Goal: Task Accomplishment & Management: Manage account settings

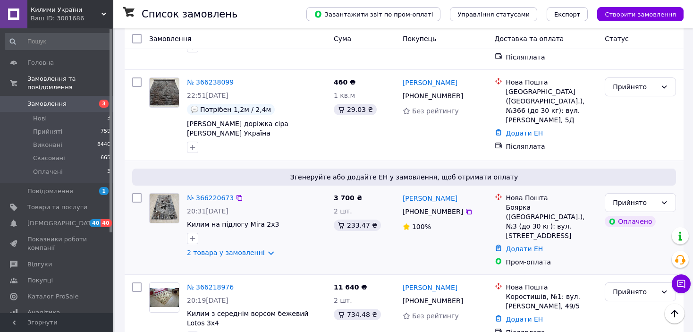
scroll to position [142, 0]
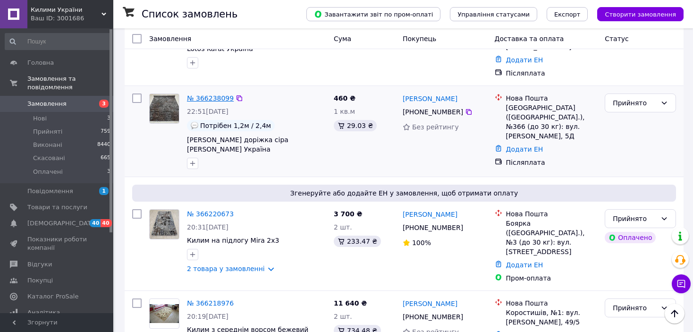
click at [214, 94] on link "№ 366238099" at bounding box center [210, 98] width 47 height 8
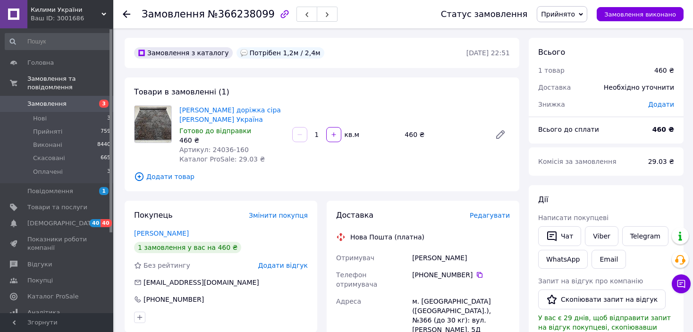
click at [124, 12] on icon at bounding box center [127, 14] width 8 height 8
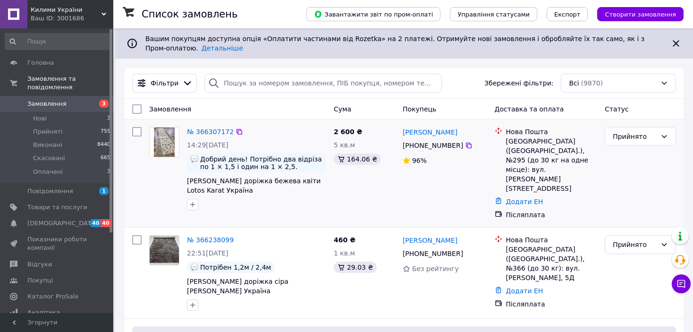
click at [204, 126] on div "№ 366307172" at bounding box center [210, 131] width 49 height 11
click at [205, 128] on link "№ 366307172" at bounding box center [210, 132] width 47 height 8
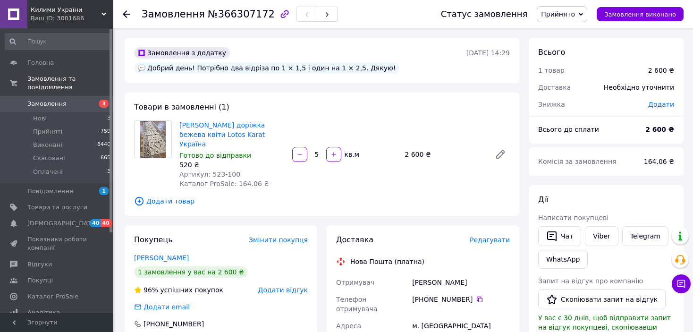
click at [497, 236] on span "Редагувати" at bounding box center [490, 240] width 40 height 8
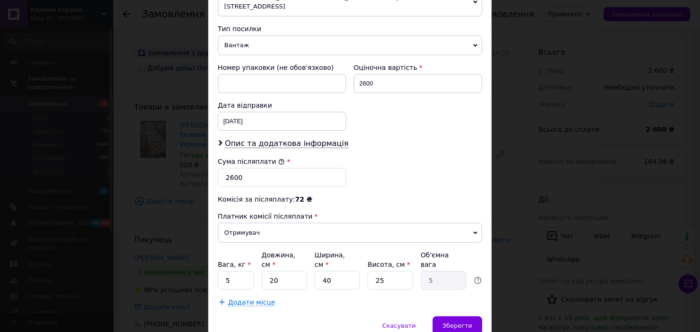
scroll to position [385, 0]
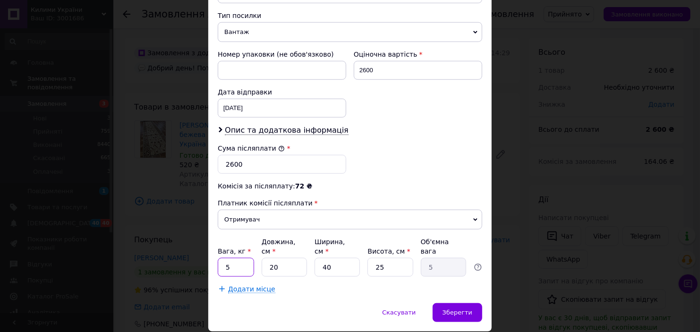
click at [234, 258] on input "5" at bounding box center [236, 267] width 36 height 19
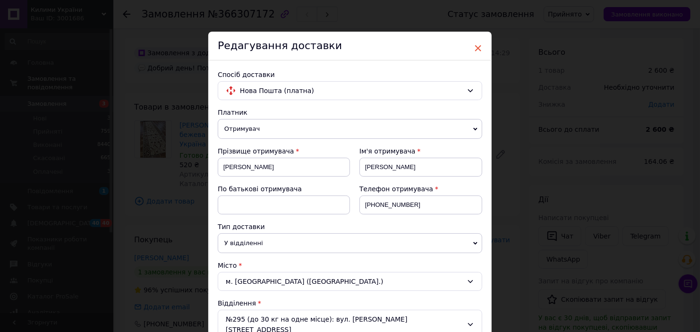
scroll to position [0, 0]
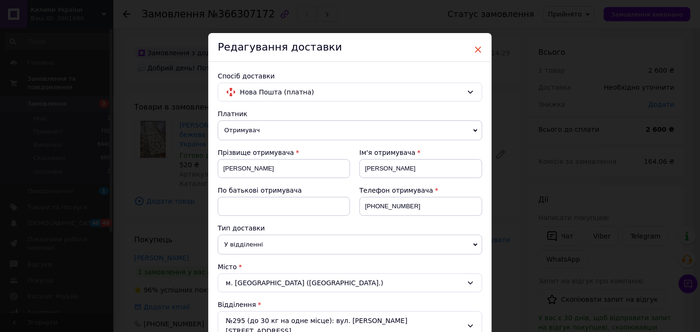
click at [478, 48] on span "×" at bounding box center [478, 50] width 9 height 16
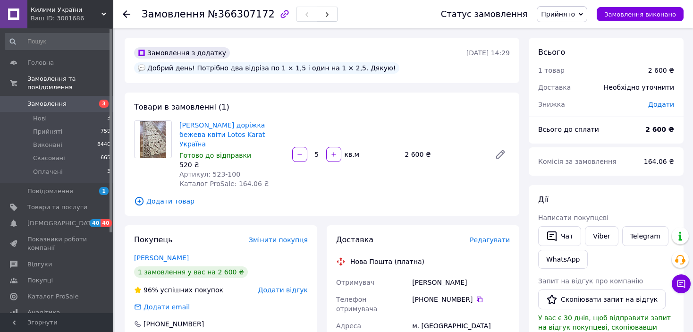
click at [323, 151] on input "5" at bounding box center [316, 154] width 15 height 7
type input "5.5"
click at [496, 236] on span "Редагувати" at bounding box center [490, 240] width 40 height 8
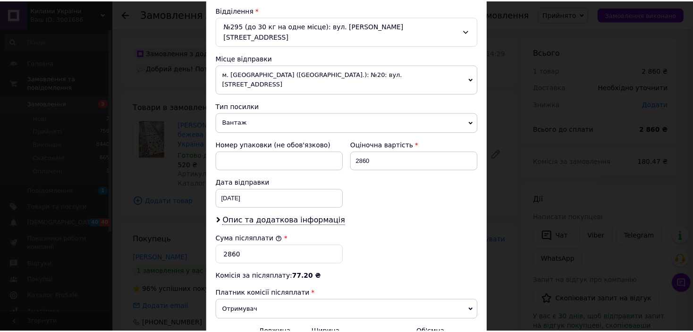
scroll to position [385, 0]
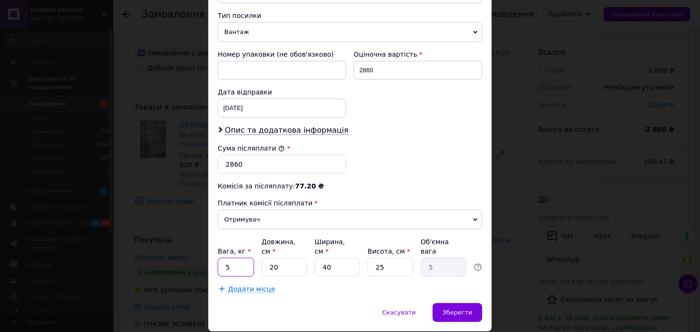
click at [234, 258] on input "5" at bounding box center [236, 267] width 36 height 19
type input "10"
click at [296, 258] on input "20" at bounding box center [284, 267] width 45 height 19
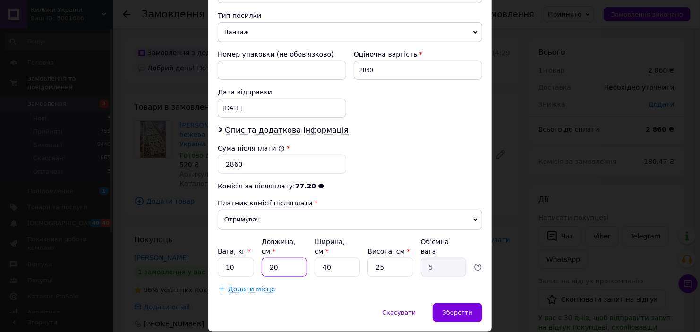
type input "1"
type input "0.25"
type input "10"
type input "2.5"
type input "100"
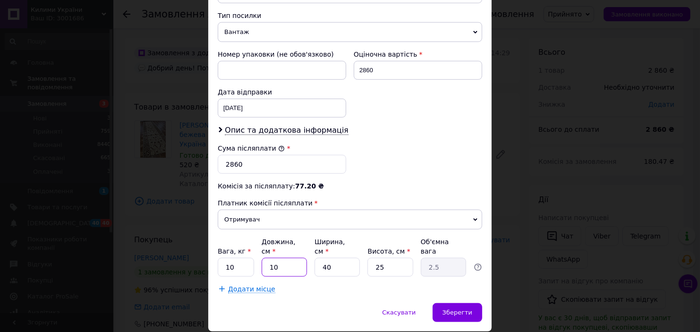
type input "25"
type input "100"
click at [467, 309] on span "Зберегти" at bounding box center [458, 312] width 30 height 7
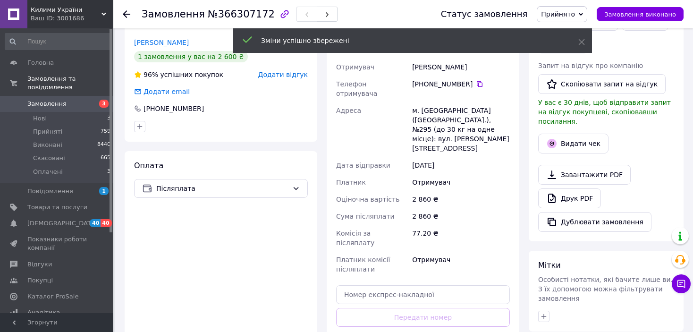
scroll to position [236, 0]
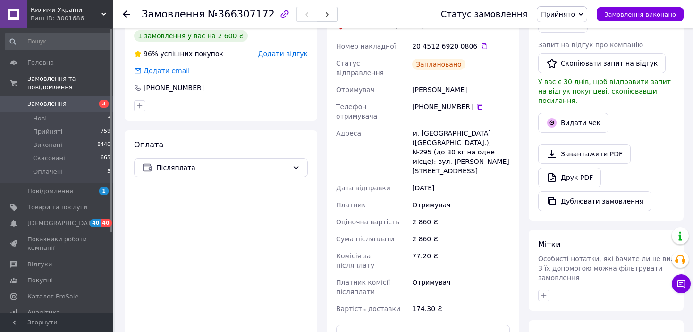
click at [126, 14] on use at bounding box center [127, 14] width 8 height 8
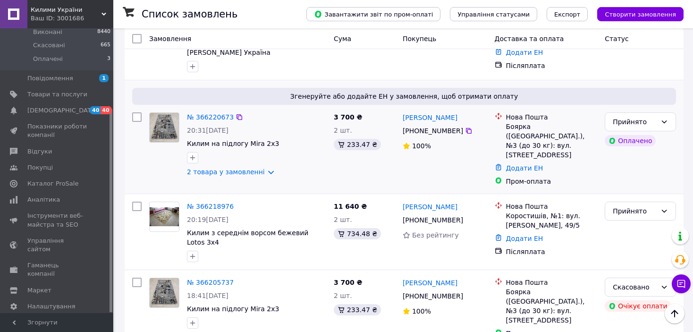
scroll to position [236, 0]
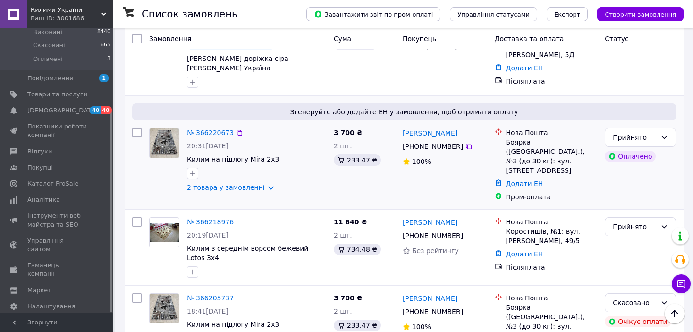
click at [211, 129] on link "№ 366220673" at bounding box center [210, 133] width 47 height 8
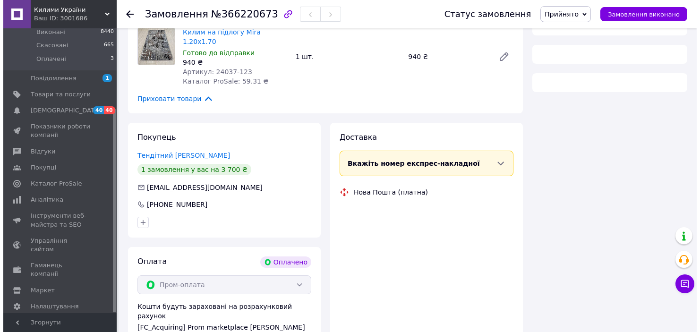
scroll to position [236, 0]
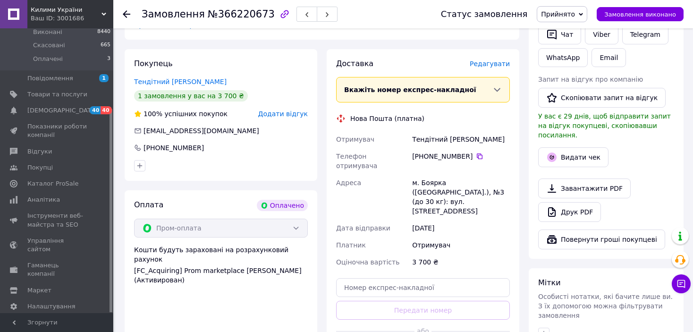
click at [495, 60] on span "Редагувати" at bounding box center [490, 64] width 40 height 8
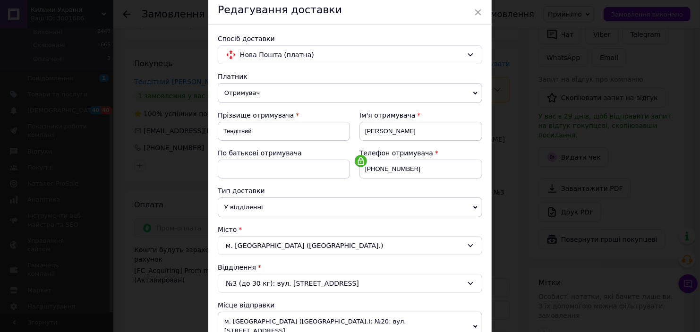
scroll to position [94, 0]
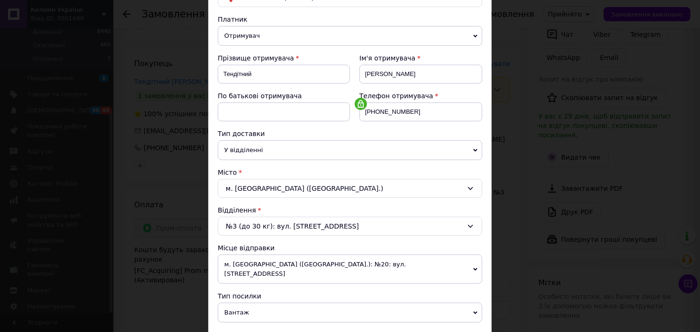
click at [312, 181] on div "м. [GEOGRAPHIC_DATA] ([GEOGRAPHIC_DATA].)" at bounding box center [350, 188] width 264 height 19
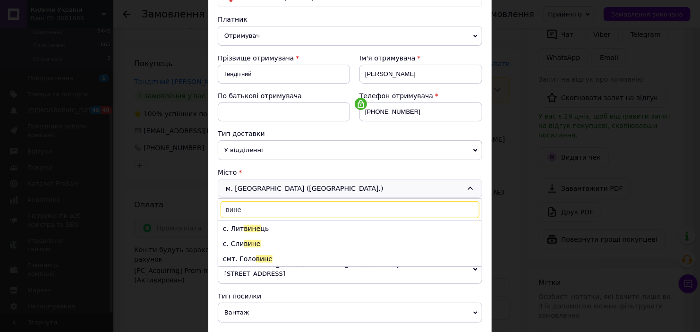
click at [232, 212] on input "вине" at bounding box center [350, 209] width 259 height 17
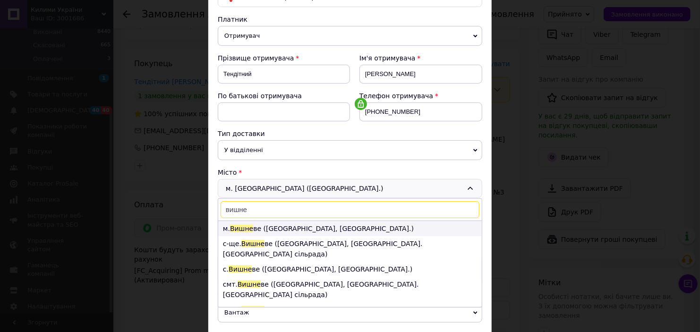
type input "вишне"
click at [269, 222] on li "м. [GEOGRAPHIC_DATA] ве ([GEOGRAPHIC_DATA], [GEOGRAPHIC_DATA].)" at bounding box center [350, 228] width 264 height 15
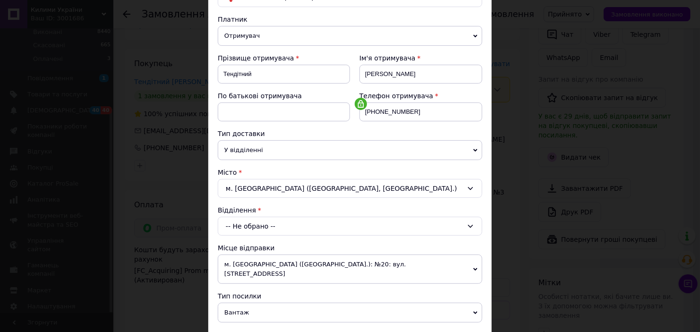
click at [263, 228] on div "-- Не обрано --" at bounding box center [350, 226] width 264 height 19
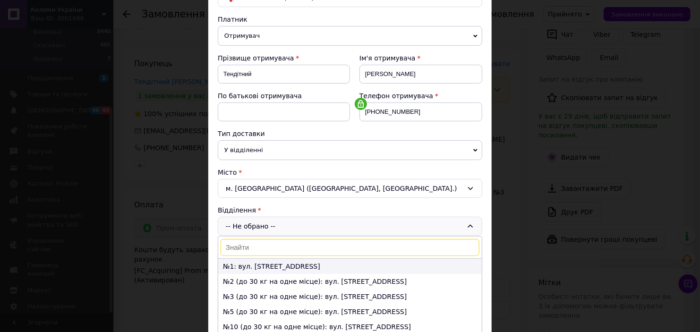
click at [270, 264] on li "№1: вул. [STREET_ADDRESS]" at bounding box center [350, 266] width 264 height 15
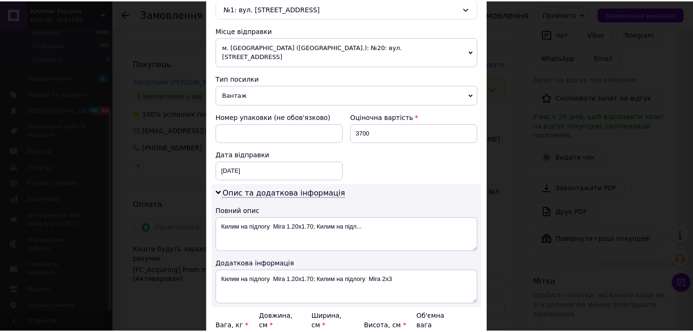
scroll to position [398, 0]
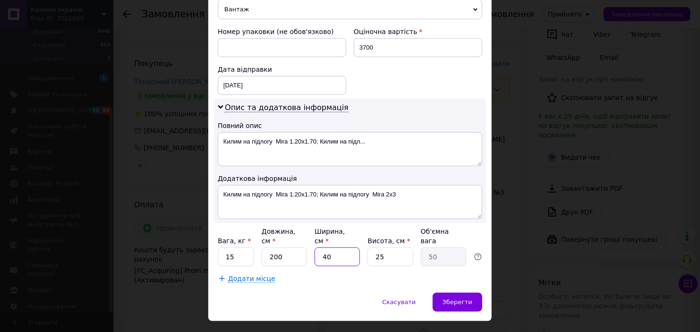
click at [339, 247] on input "40" at bounding box center [337, 256] width 45 height 19
type input "2"
type input "2.5"
type input "20"
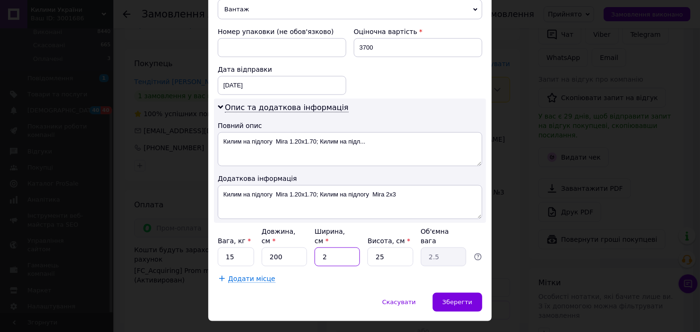
type input "25"
type input "20"
click at [388, 247] on input "25" at bounding box center [389, 256] width 45 height 19
type input "2"
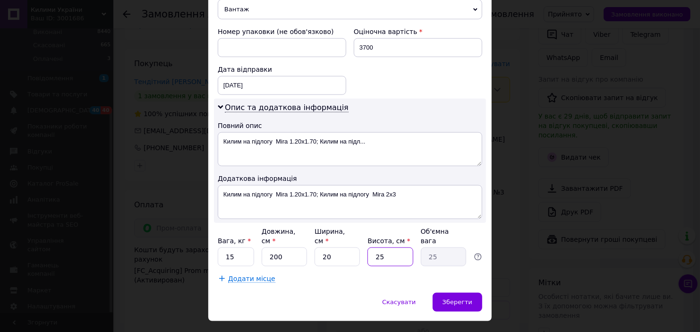
type input "2"
type input "20"
click at [460, 298] on span "Зберегти" at bounding box center [458, 301] width 30 height 7
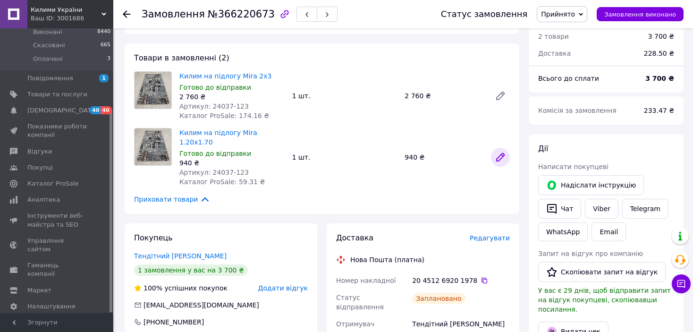
scroll to position [47, 0]
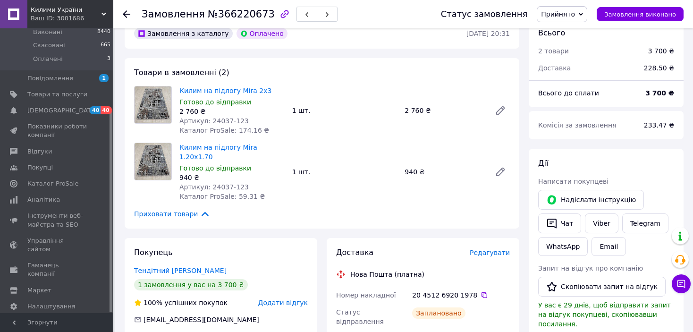
click at [127, 13] on icon at bounding box center [127, 14] width 8 height 8
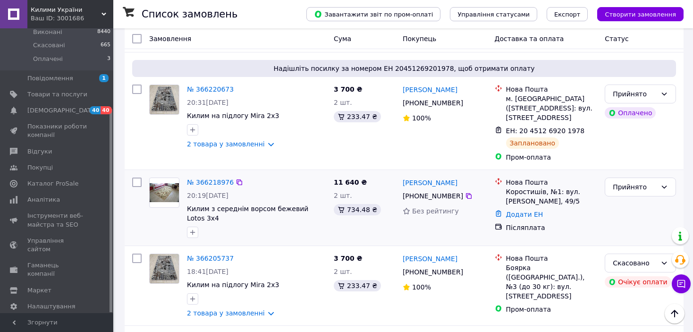
scroll to position [283, 0]
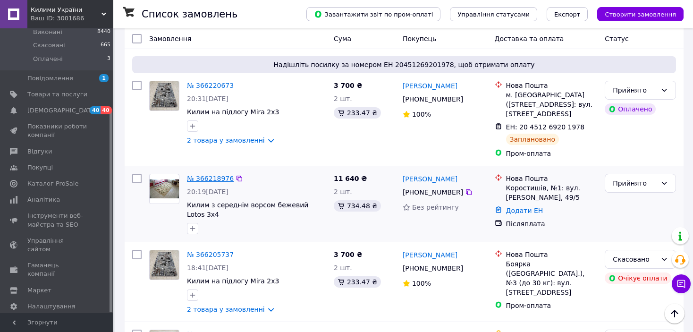
click at [195, 175] on link "№ 366218976" at bounding box center [210, 179] width 47 height 8
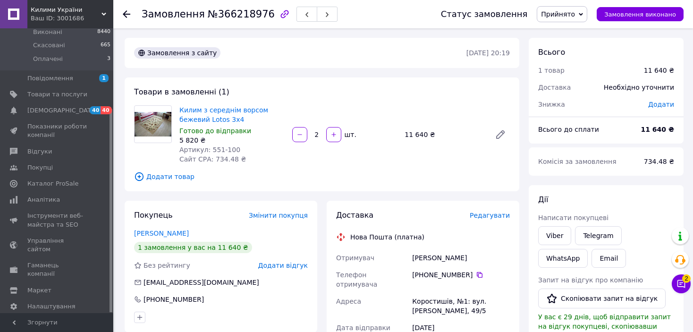
click at [481, 215] on span "Редагувати" at bounding box center [490, 216] width 40 height 8
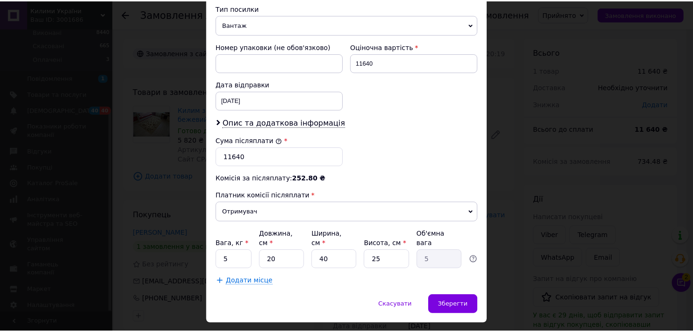
scroll to position [385, 0]
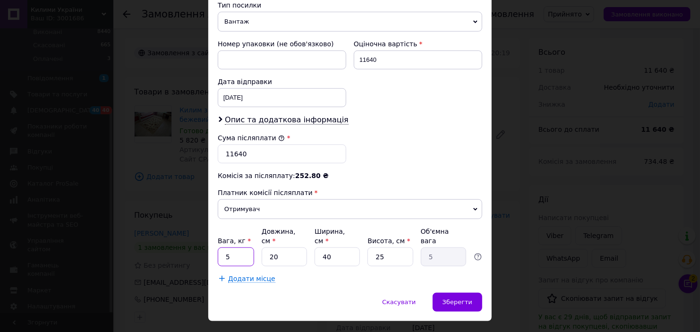
click at [239, 247] on input "5" at bounding box center [236, 256] width 36 height 19
type input "20"
click at [287, 247] on input "20" at bounding box center [284, 256] width 45 height 19
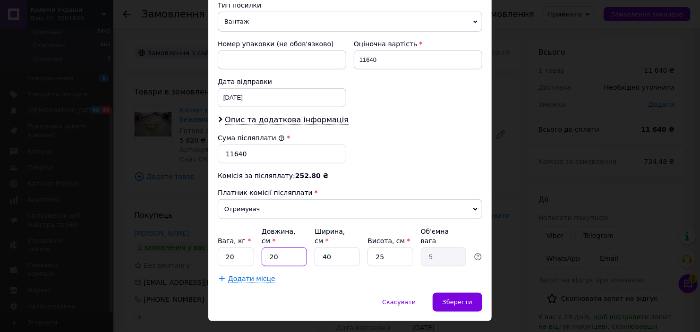
type input "3"
type input "0.75"
type input "30"
type input "7.5"
type input "300"
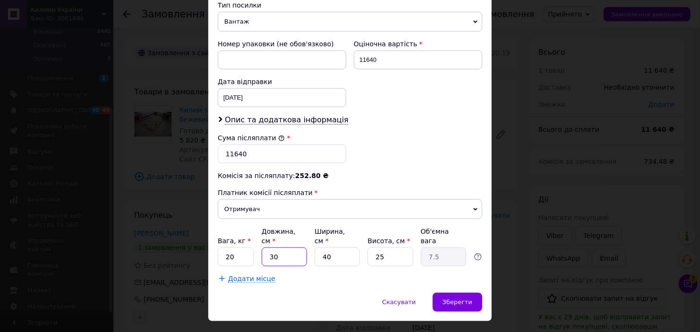
type input "75"
type input "300"
click at [333, 247] on input "40" at bounding box center [337, 256] width 45 height 19
type input "2"
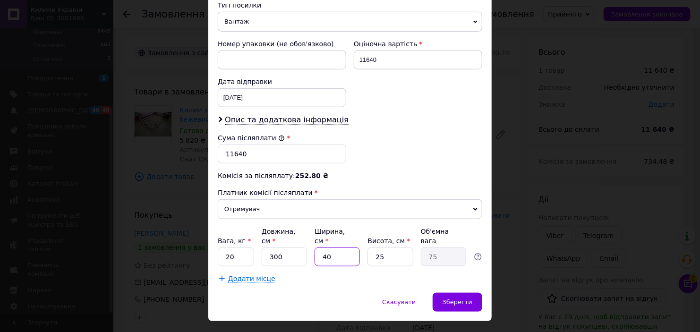
type input "3.75"
type input "20"
type input "37.5"
type input "20"
click at [389, 247] on input "25" at bounding box center [389, 256] width 45 height 19
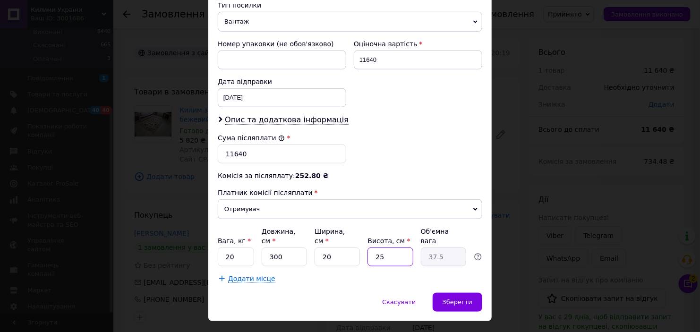
click at [389, 247] on input "25" at bounding box center [389, 256] width 45 height 19
type input "2"
type input "3"
type input "20"
type input "30"
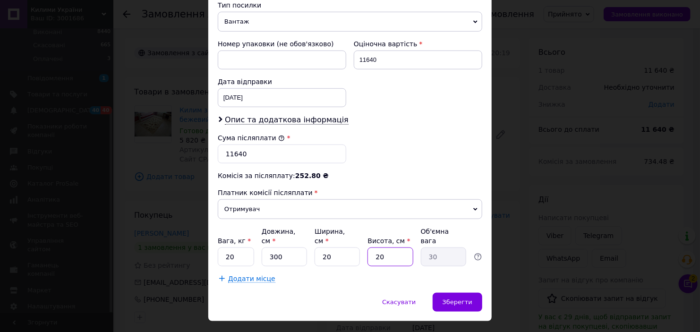
type input "20"
click at [258, 275] on span "Додати місце" at bounding box center [251, 279] width 47 height 8
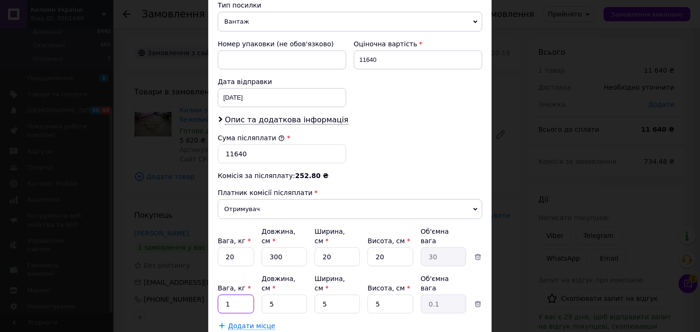
click at [241, 295] on input "1" at bounding box center [236, 304] width 36 height 19
type input "20"
click at [290, 295] on input "5" at bounding box center [284, 304] width 45 height 19
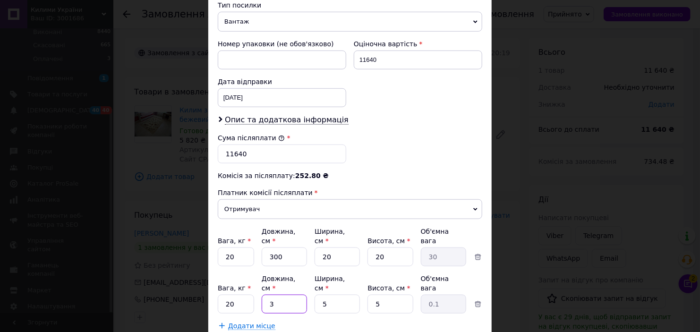
type input "30"
type input "0.19"
type input "300"
type input "1.88"
type input "300"
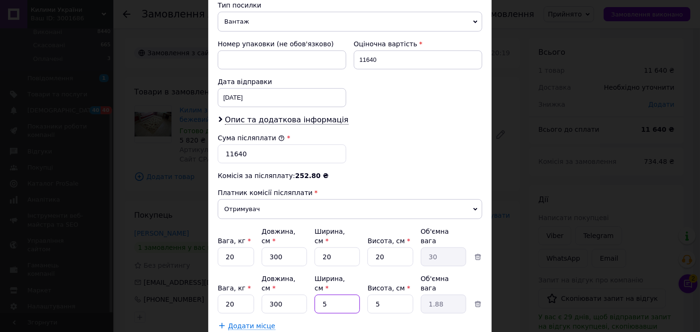
click at [330, 295] on input "5" at bounding box center [337, 304] width 45 height 19
type input "2"
type input "0.75"
type input "20"
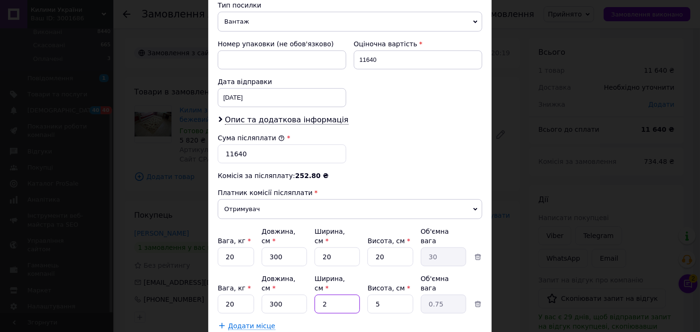
type input "7.5"
type input "20"
click at [381, 295] on input "5" at bounding box center [389, 304] width 45 height 19
type input "2"
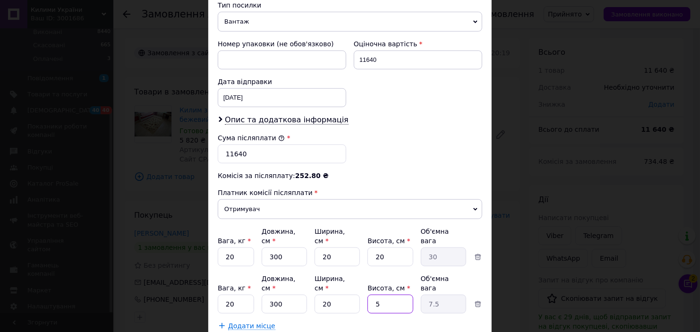
type input "3"
type input "20"
type input "30"
type input "20"
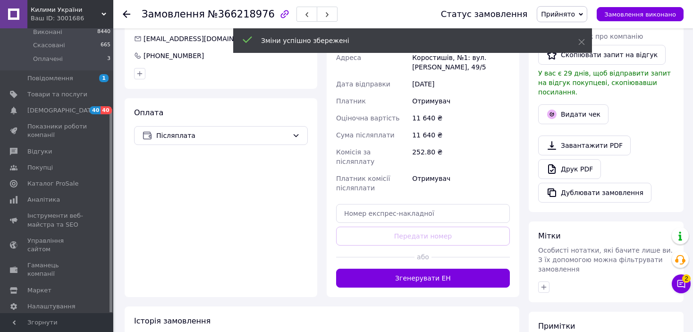
scroll to position [283, 0]
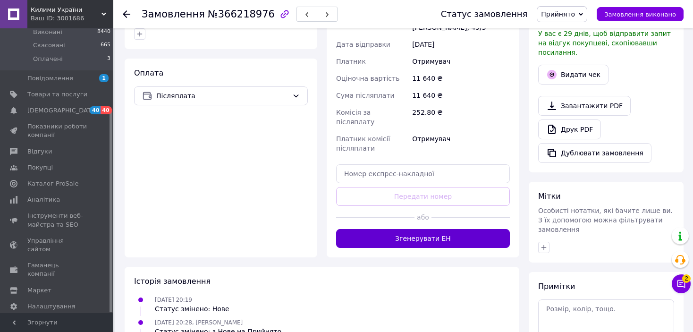
click at [425, 229] on button "Згенерувати ЕН" at bounding box center [423, 238] width 174 height 19
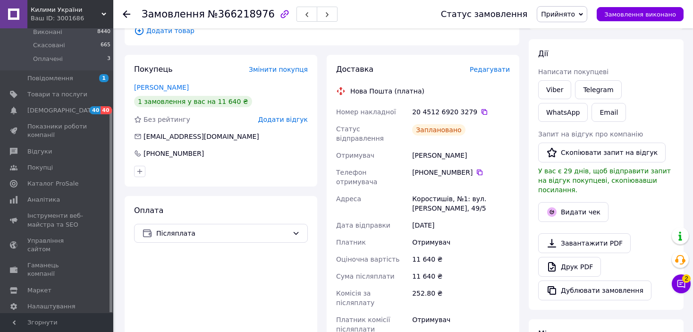
scroll to position [142, 0]
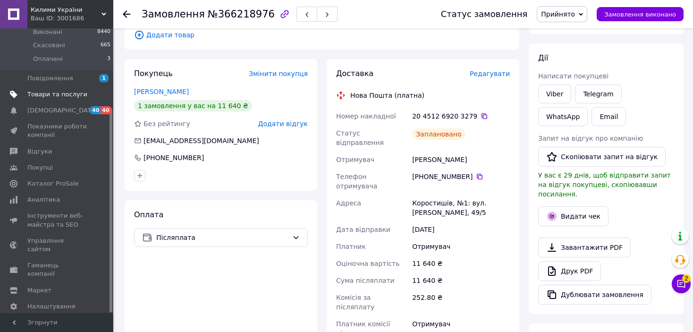
click at [59, 90] on span "Товари та послуги" at bounding box center [57, 94] width 60 height 9
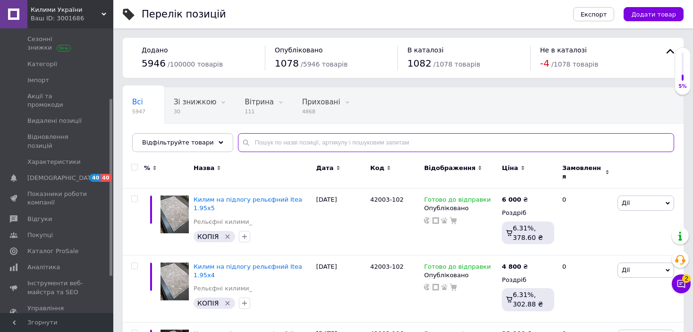
click at [298, 140] on input "text" at bounding box center [456, 142] width 436 height 19
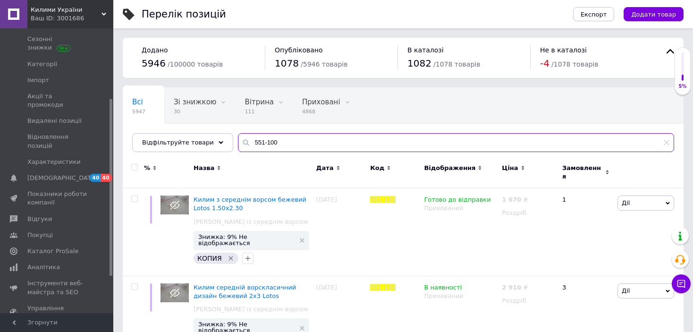
drag, startPoint x: 282, startPoint y: 141, endPoint x: 230, endPoint y: 147, distance: 52.4
click at [238, 147] on input "551-100" at bounding box center [456, 142] width 436 height 19
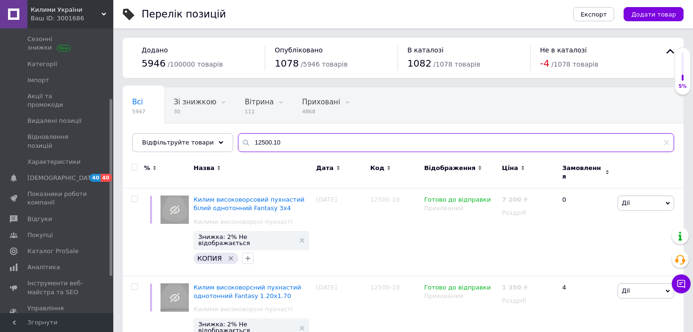
click at [262, 144] on input "12500.10" at bounding box center [456, 142] width 436 height 19
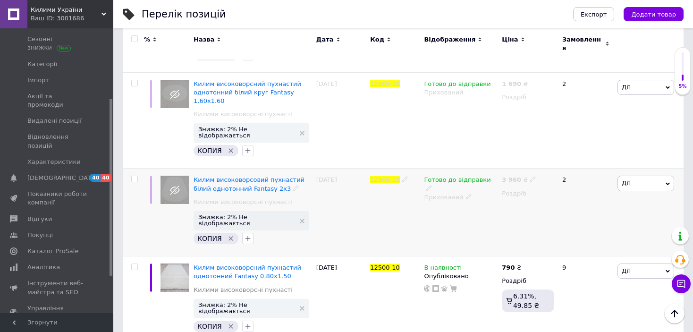
scroll to position [1847, 0]
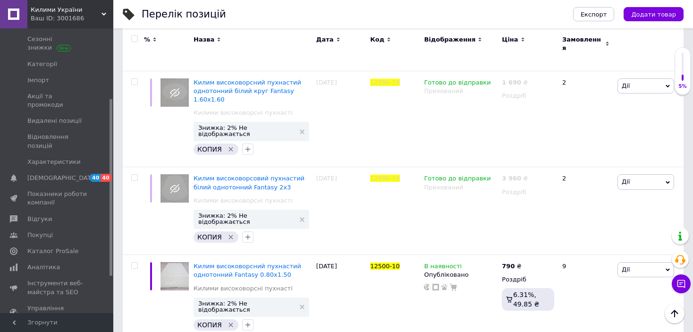
type input "12500-10"
